Goal: Task Accomplishment & Management: Manage account settings

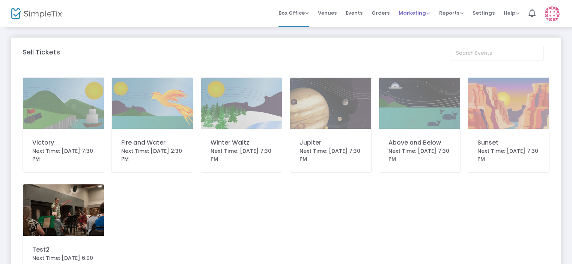
click at [417, 18] on span "Marketing Promo Codes Quantity Discounts Affiliate" at bounding box center [414, 12] width 32 height 19
click at [413, 13] on span "Marketing" at bounding box center [414, 12] width 32 height 7
click at [413, 25] on li "Promo Codes" at bounding box center [428, 25] width 60 height 15
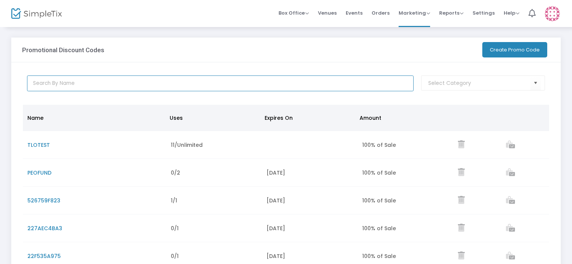
click at [245, 89] on input "text" at bounding box center [220, 83] width 387 height 16
paste input "9496FCFEC3"
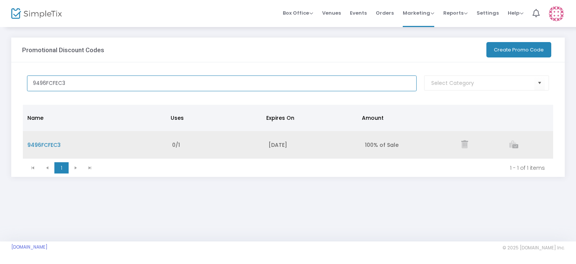
type input "9496FCFEC3"
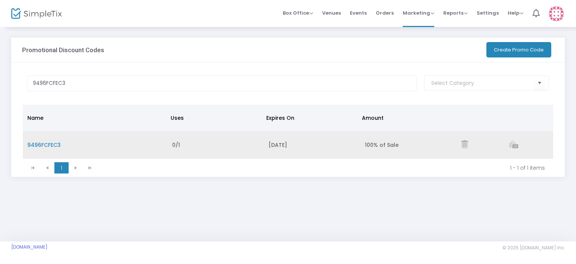
click at [44, 142] on span "9496FCFEC3" at bounding box center [43, 145] width 33 height 8
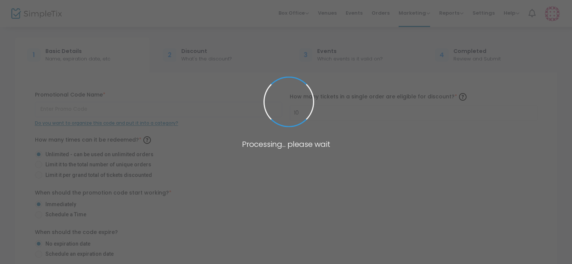
type input "9496FCFEC3"
radio input "false"
radio input "true"
radio input "false"
radio input "true"
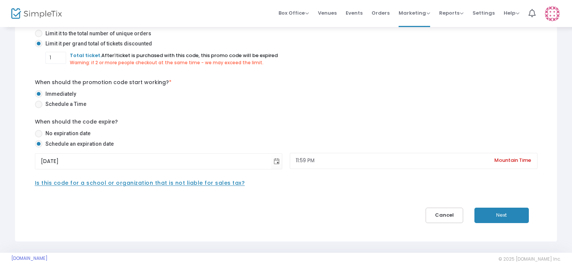
scroll to position [173, 0]
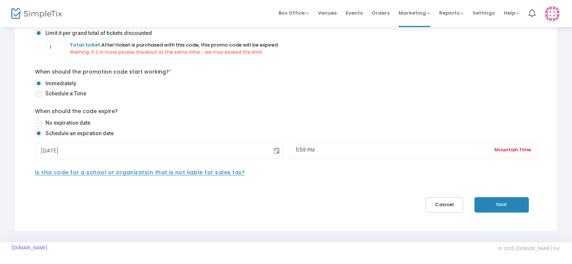
click at [275, 153] on span "Toggle calendar" at bounding box center [276, 150] width 12 height 12
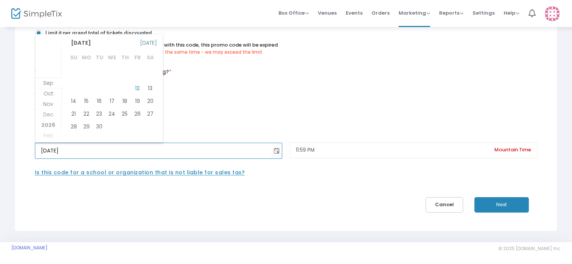
click at [146, 43] on span "[DATE]" at bounding box center [148, 43] width 17 height 11
type input "[DATE]"
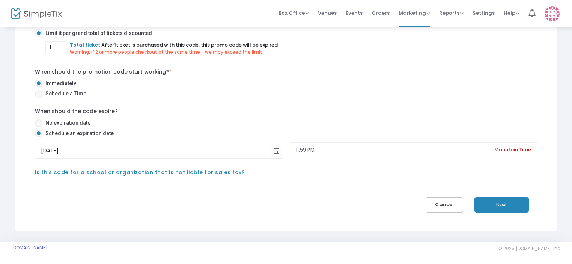
click at [504, 205] on button "Next" at bounding box center [501, 204] width 54 height 15
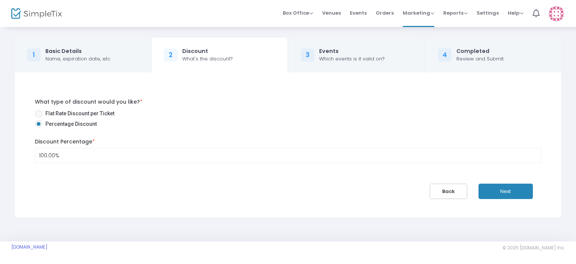
click at [506, 191] on button "Next" at bounding box center [506, 190] width 54 height 15
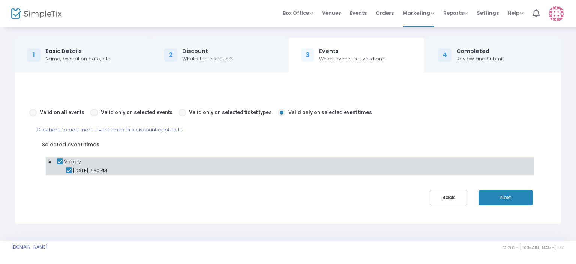
click at [503, 197] on button "Next" at bounding box center [506, 197] width 54 height 15
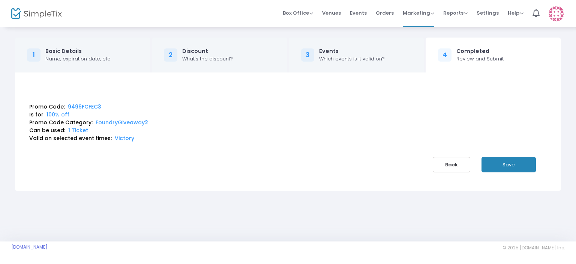
click at [507, 166] on button "Save" at bounding box center [509, 164] width 54 height 15
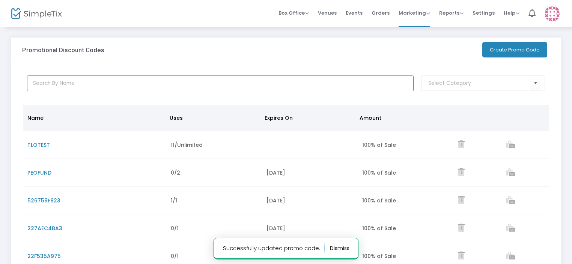
click at [328, 86] on input "text" at bounding box center [220, 83] width 387 height 16
paste input "39AFEF8322"
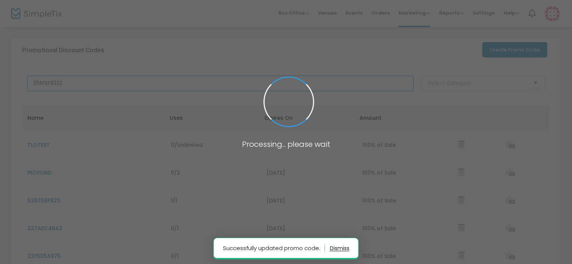
type input "39AFEF8322"
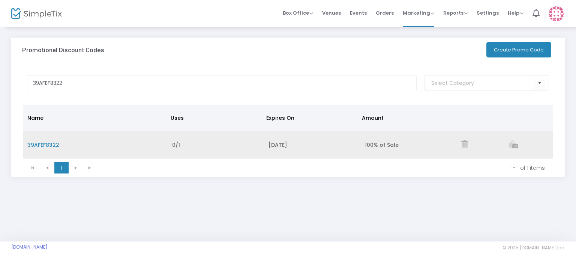
click at [50, 142] on span "39AFEF8322" at bounding box center [43, 145] width 32 height 8
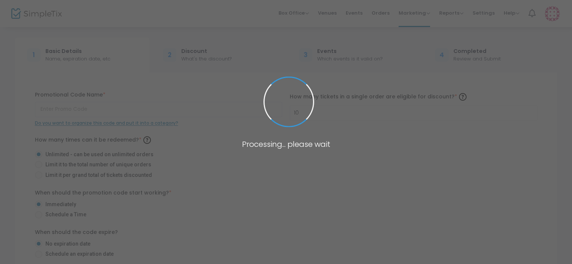
type input "39AFEF8322"
radio input "false"
radio input "true"
radio input "false"
radio input "true"
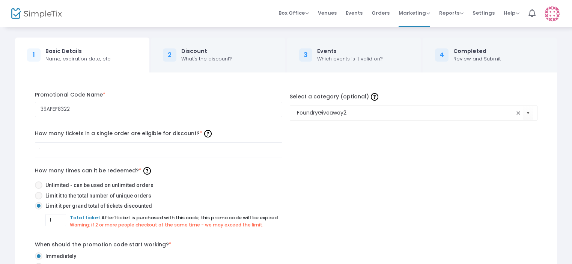
scroll to position [173, 0]
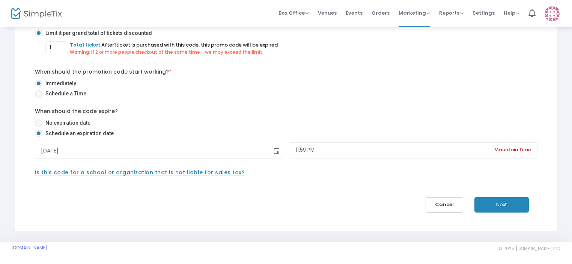
click at [278, 148] on span "Toggle calendar" at bounding box center [276, 150] width 12 height 12
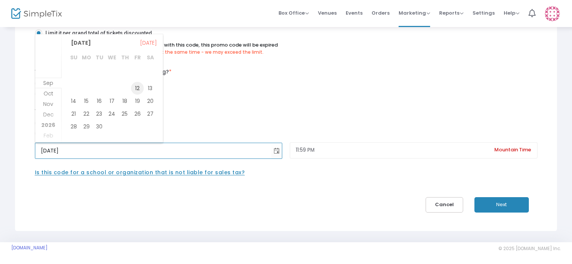
click at [140, 92] on span "12" at bounding box center [137, 88] width 13 height 13
type input "[DATE]"
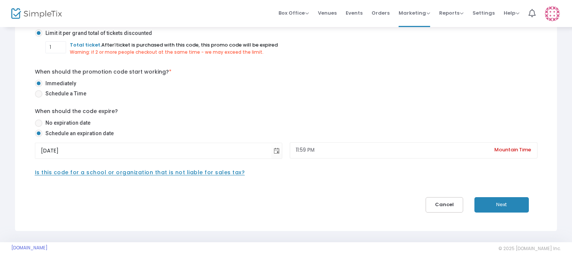
click at [494, 205] on button "Next" at bounding box center [501, 204] width 54 height 15
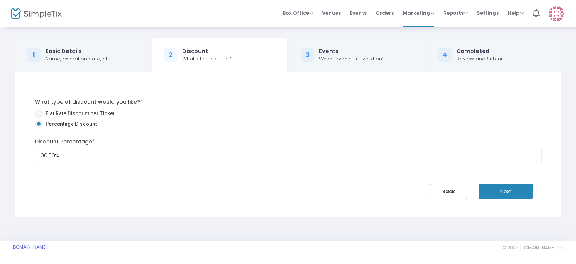
click at [516, 193] on button "Next" at bounding box center [506, 190] width 54 height 15
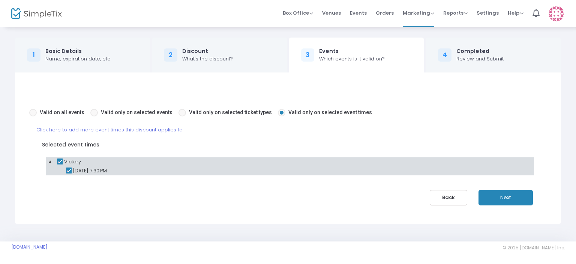
click at [518, 199] on button "Next" at bounding box center [506, 197] width 54 height 15
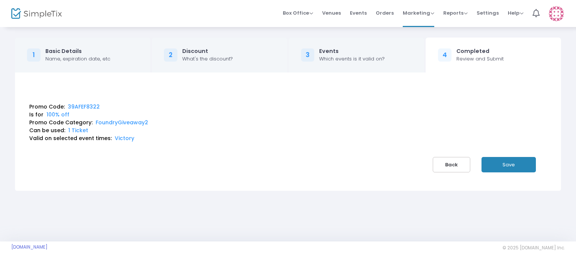
click at [527, 168] on button "Save" at bounding box center [509, 164] width 54 height 15
